Goal: Task Accomplishment & Management: Use online tool/utility

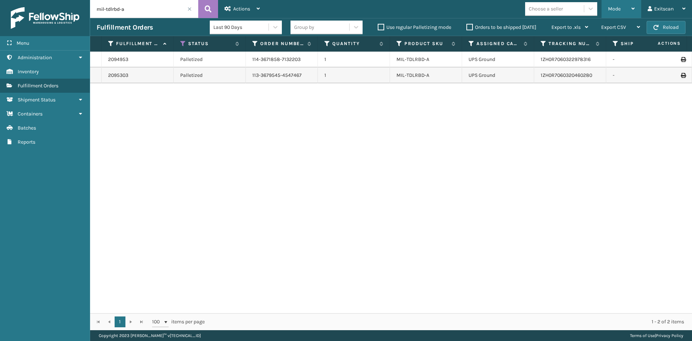
click at [637, 4] on div "Mode Regular Mode Picking Mode Labeling Mode Exit Scan Mode" at bounding box center [621, 9] width 40 height 18
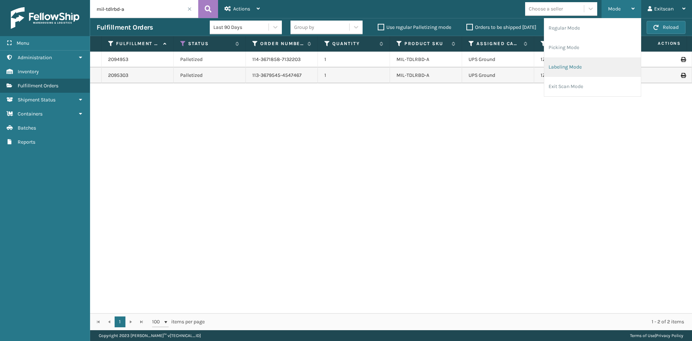
click at [572, 62] on li "Labeling Mode" at bounding box center [592, 66] width 97 height 19
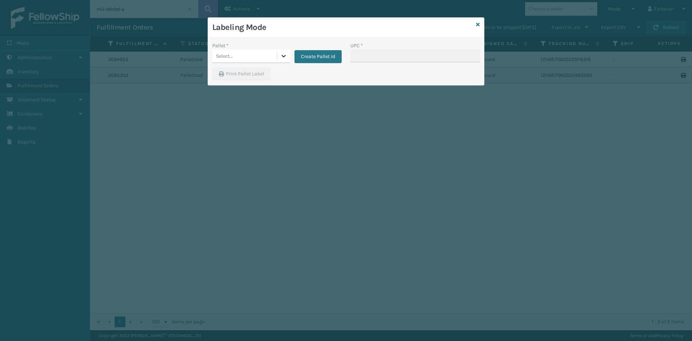
click at [279, 61] on div at bounding box center [283, 55] width 13 height 13
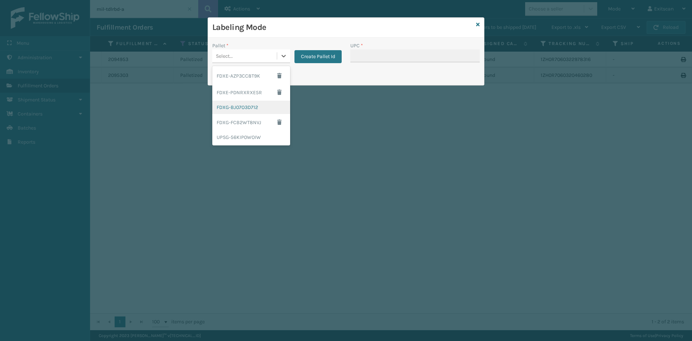
click at [261, 103] on div "FDXG-BJ07O3D712" at bounding box center [251, 107] width 78 height 13
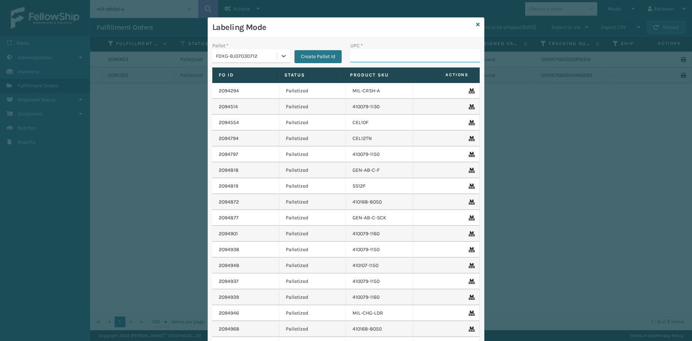
click at [361, 53] on input "UPC *" at bounding box center [414, 55] width 129 height 13
type input "SV1RMT"
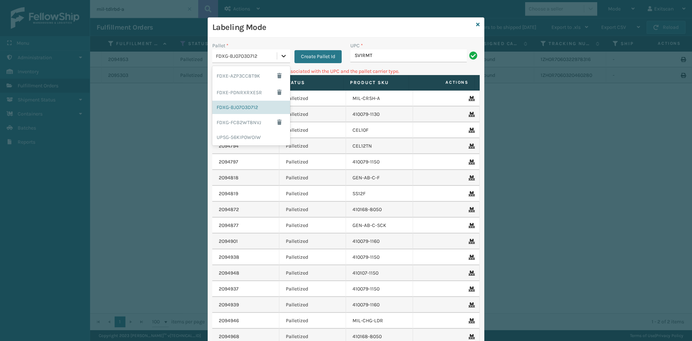
click at [277, 61] on div at bounding box center [283, 55] width 13 height 13
click at [250, 134] on div "UPSG-56KIP0WOIW" at bounding box center [251, 136] width 78 height 13
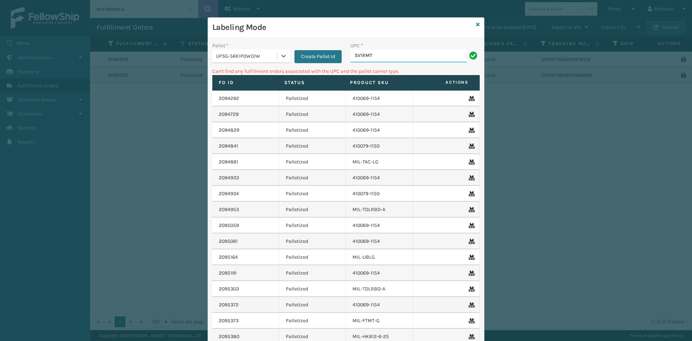
click at [381, 59] on input "SV1RMT" at bounding box center [408, 55] width 116 height 13
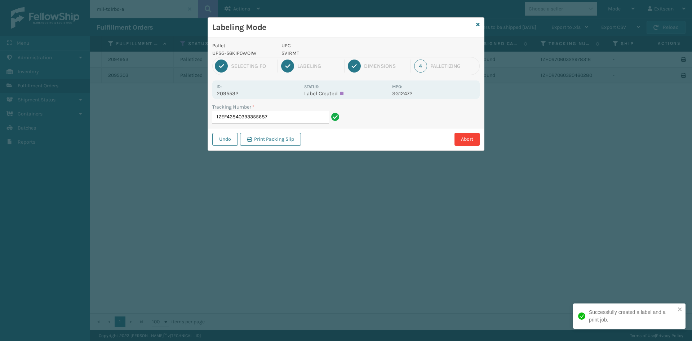
click at [292, 113] on input "1ZEF42840393355687" at bounding box center [270, 117] width 116 height 13
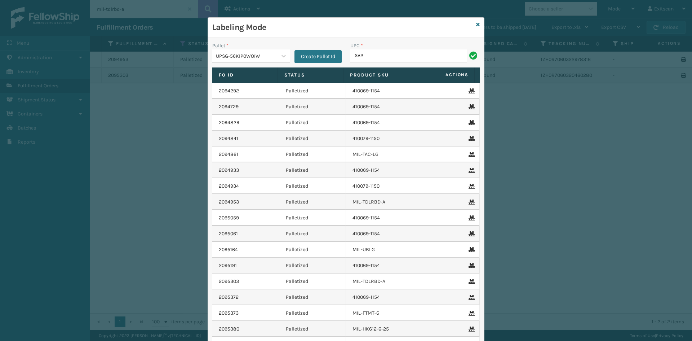
type input "sv2rmt"
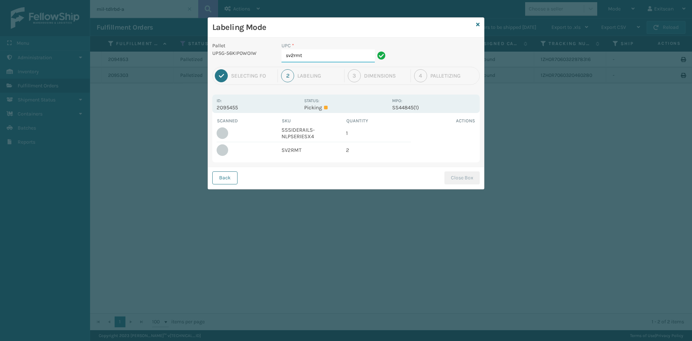
click at [316, 54] on input "sv2rmt" at bounding box center [327, 55] width 93 height 13
type input "s"
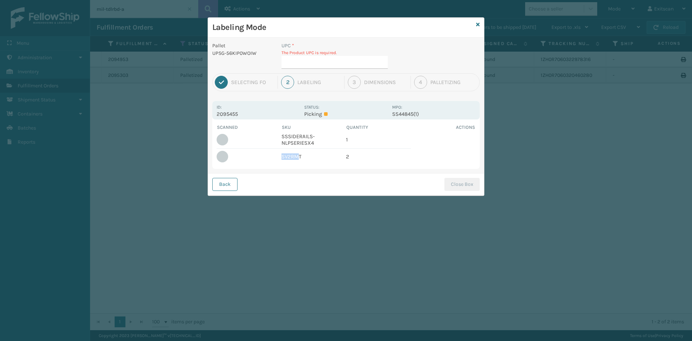
drag, startPoint x: 299, startPoint y: 155, endPoint x: 284, endPoint y: 153, distance: 15.6
click at [278, 159] on tr "SV2RMT 2" at bounding box center [346, 156] width 259 height 16
click at [304, 154] on td "SV2RMT" at bounding box center [313, 156] width 65 height 16
drag, startPoint x: 304, startPoint y: 154, endPoint x: 282, endPoint y: 156, distance: 22.4
click at [279, 158] on tr "SV2RMT 2" at bounding box center [346, 156] width 259 height 16
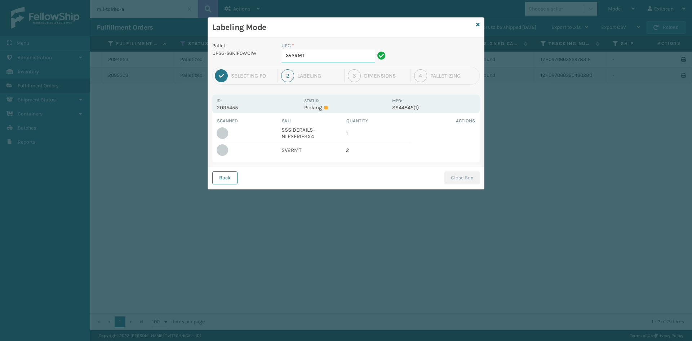
type input "SV2RMT"
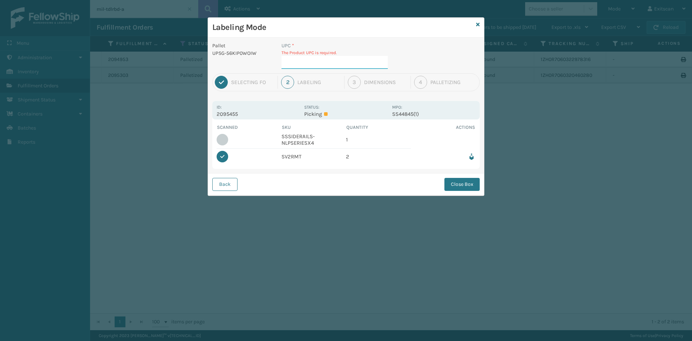
type input "SSSIDERAILS-NLPSERIESX4"
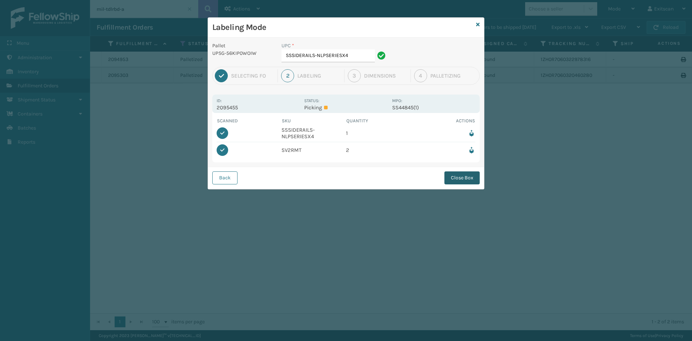
click at [470, 171] on button "Close Box" at bounding box center [461, 177] width 35 height 13
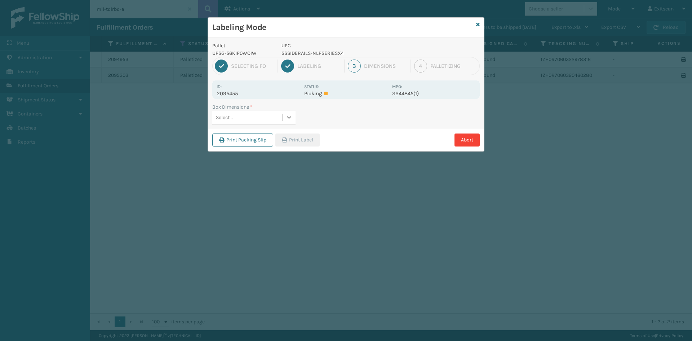
click at [287, 112] on div at bounding box center [288, 117] width 13 height 13
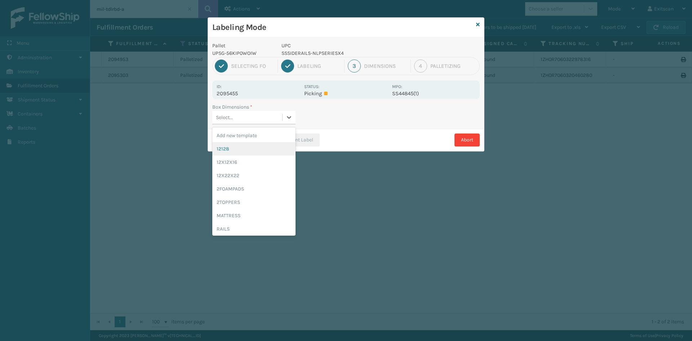
drag, startPoint x: 278, startPoint y: 147, endPoint x: 281, endPoint y: 146, distance: 3.7
click at [279, 147] on div "12128" at bounding box center [253, 148] width 83 height 13
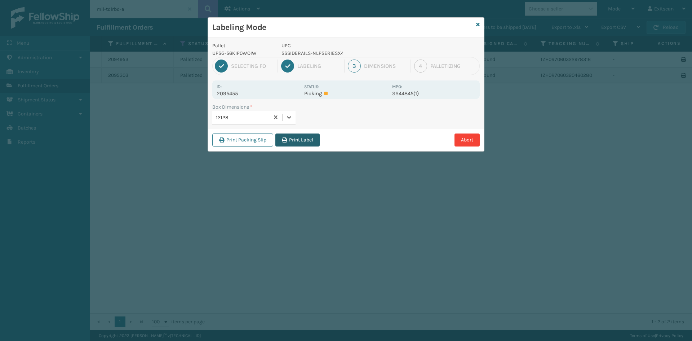
click at [290, 143] on button "Print Label" at bounding box center [297, 139] width 44 height 13
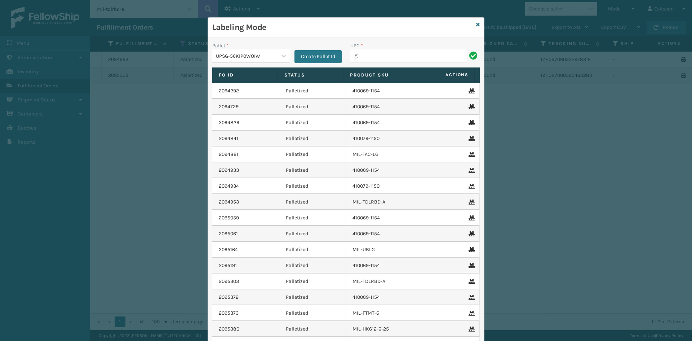
type input "GEN-HBBRKT-EK-C-H-B-A"
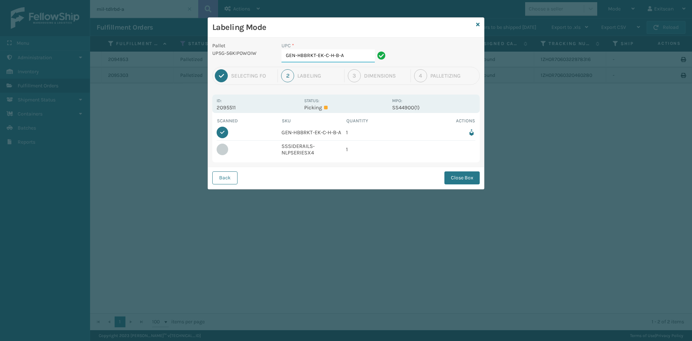
drag, startPoint x: 349, startPoint y: 53, endPoint x: 270, endPoint y: 53, distance: 78.9
click at [270, 53] on div "Pallet UPSG-56KIP0WOIW UPC * GEN-HBBRKT-EK-C-H-B-A" at bounding box center [346, 54] width 276 height 25
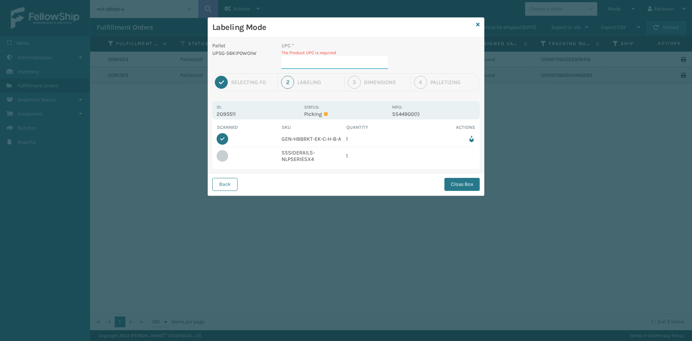
type input "SSSIDERAILS-NLPSERIESX4"
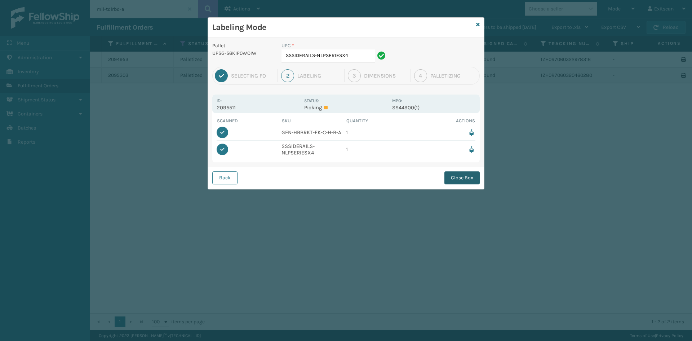
click at [473, 177] on button "Close Box" at bounding box center [461, 177] width 35 height 13
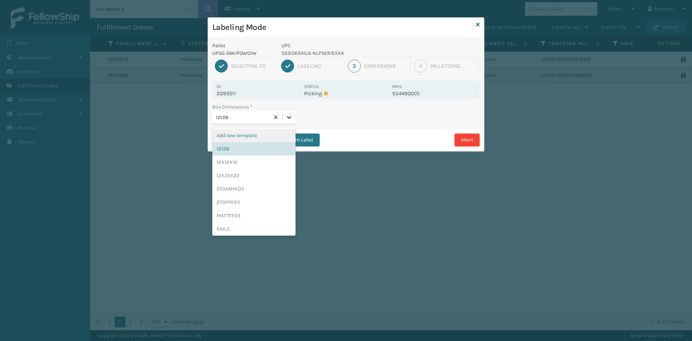
click at [290, 119] on icon at bounding box center [288, 117] width 7 height 7
click at [261, 147] on div "12128" at bounding box center [253, 148] width 83 height 13
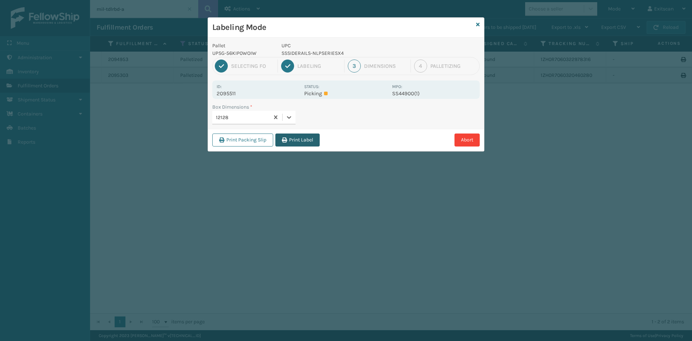
click at [285, 139] on icon "button" at bounding box center [284, 139] width 5 height 5
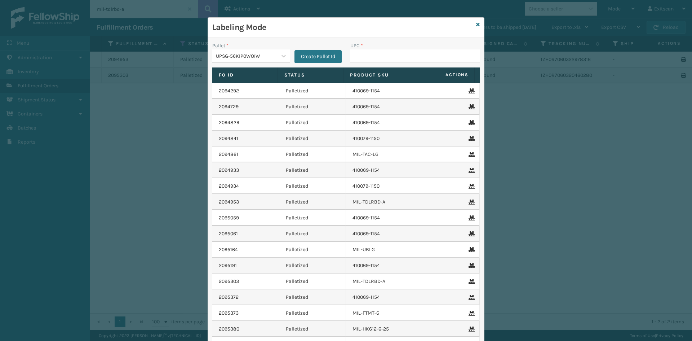
type input "SSSIDERAILS-NLPSERIESX4"
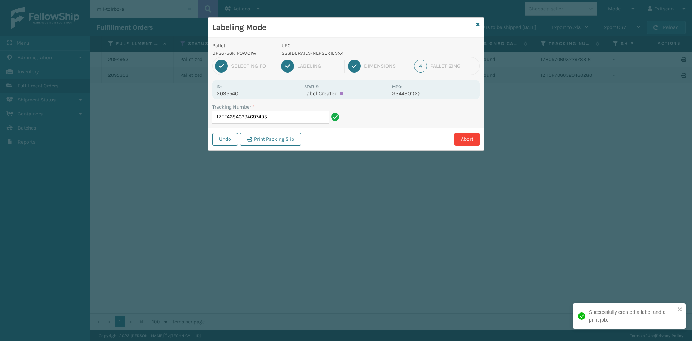
click at [298, 112] on input "1ZEF42840394697495" at bounding box center [270, 117] width 116 height 13
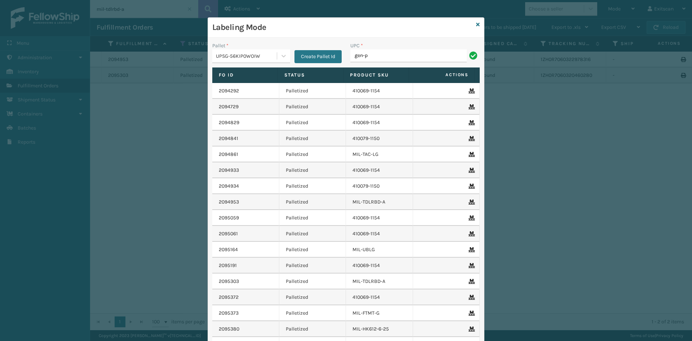
type input "GEN-PW-VEN-S"
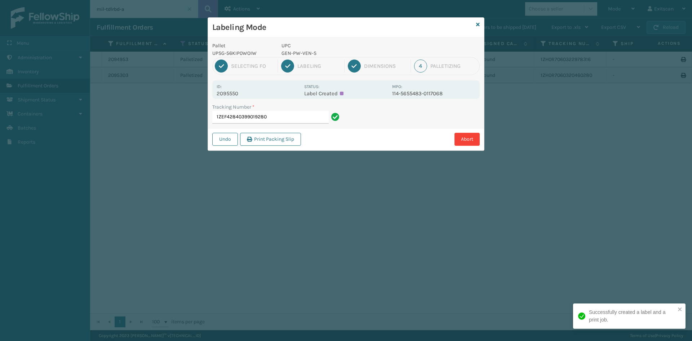
click at [274, 116] on input "1ZEF42840399019280" at bounding box center [270, 117] width 116 height 13
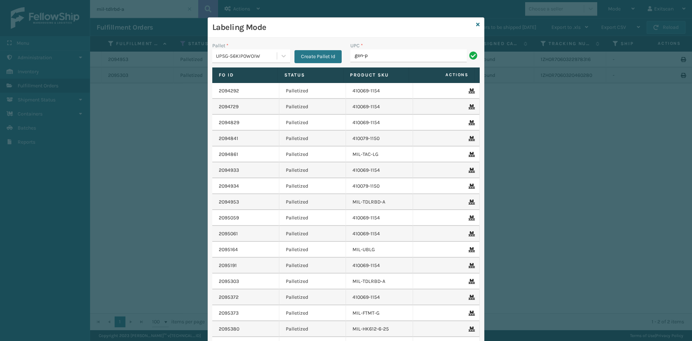
type input "GEN-PW-VEN-S"
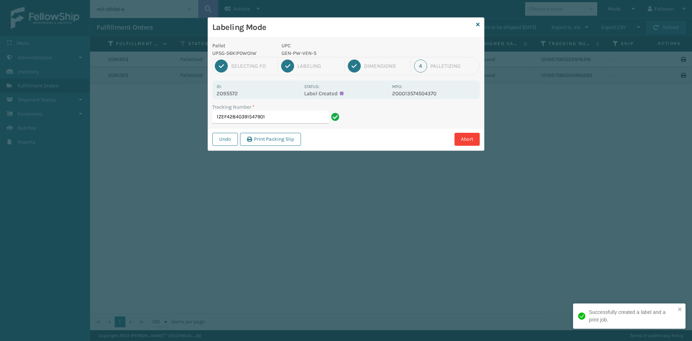
click at [311, 113] on input "1ZEF42840391547901" at bounding box center [270, 117] width 116 height 13
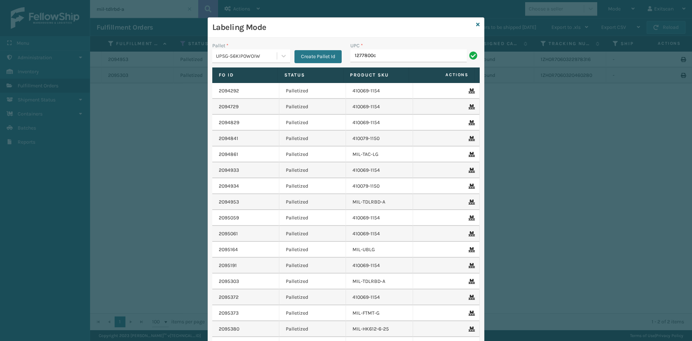
type input "1277800C90138"
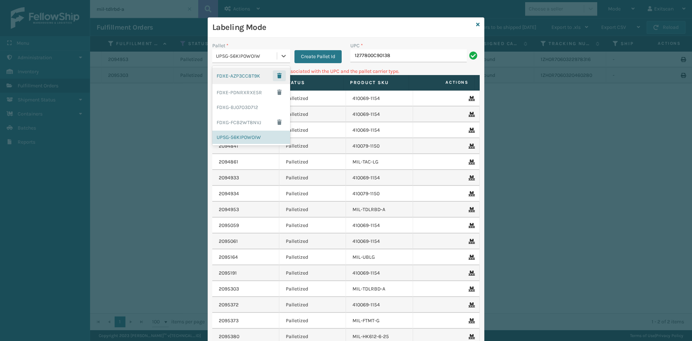
drag, startPoint x: 279, startPoint y: 57, endPoint x: 272, endPoint y: 75, distance: 19.7
click at [277, 59] on div at bounding box center [283, 55] width 13 height 13
click at [263, 107] on div "FDXG-BJ07O3D712" at bounding box center [251, 107] width 78 height 13
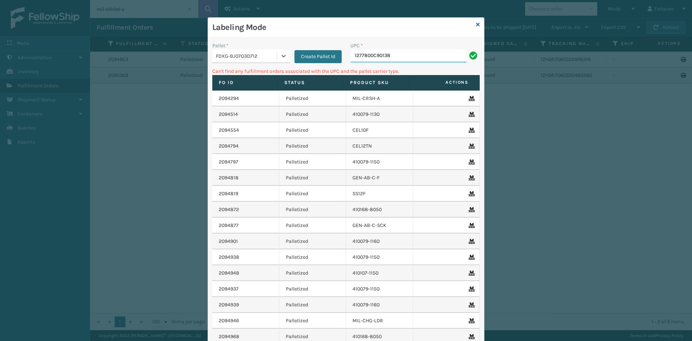
click at [410, 56] on input "1277800C90138" at bounding box center [408, 55] width 116 height 13
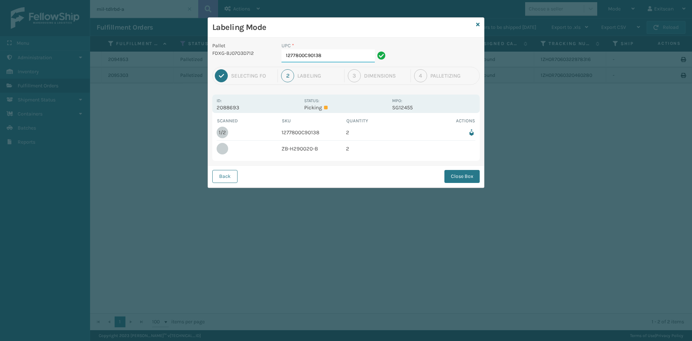
click at [352, 54] on input "1277800C90138" at bounding box center [327, 55] width 93 height 13
